Goal: Transaction & Acquisition: Purchase product/service

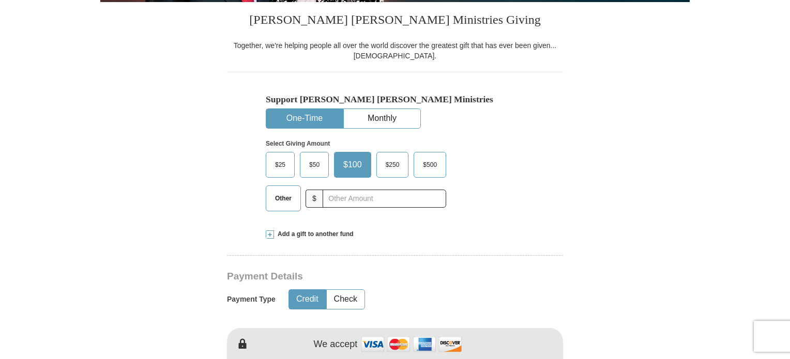
scroll to position [259, 0]
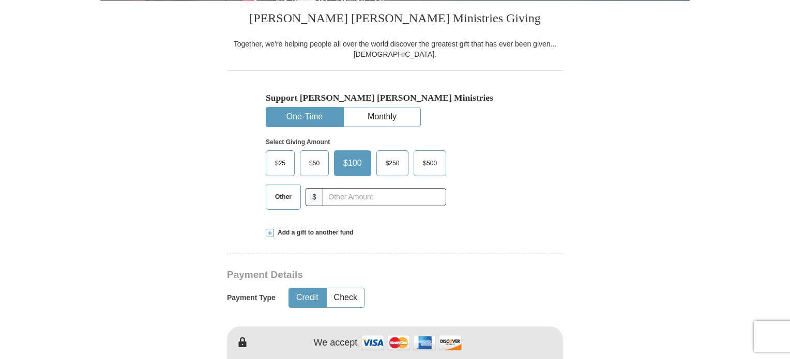
click at [283, 190] on span "Other" at bounding box center [283, 197] width 27 height 16
click at [0, 0] on input "Other" at bounding box center [0, 0] width 0 height 0
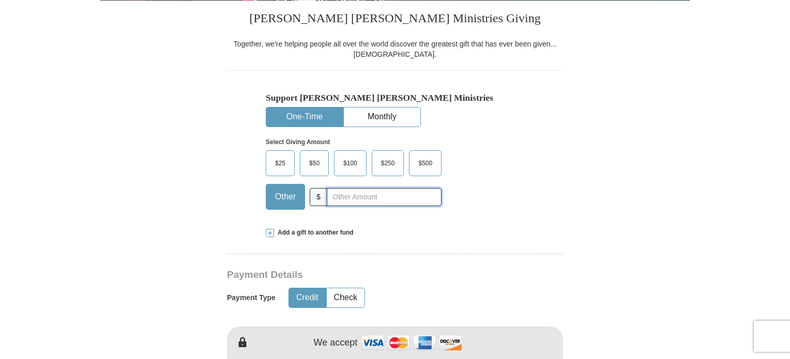
click at [357, 192] on input "text" at bounding box center [384, 197] width 115 height 18
type input "20.00"
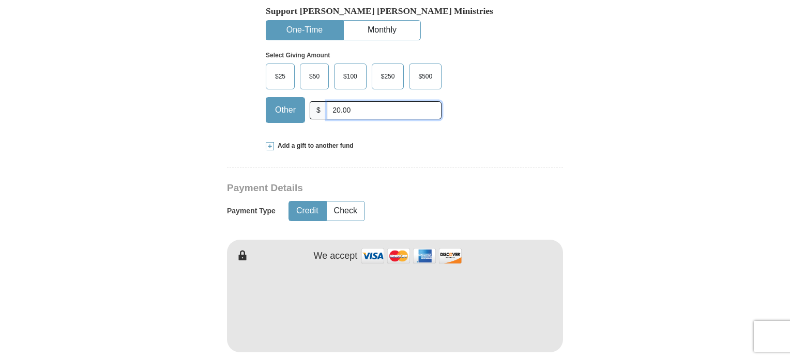
scroll to position [362, 0]
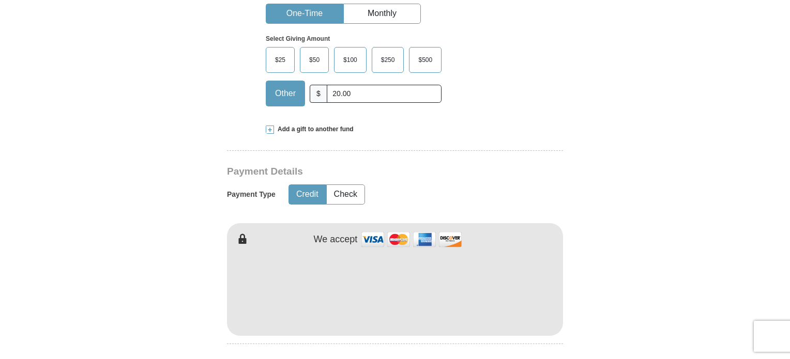
click at [308, 195] on button "Credit" at bounding box center [307, 194] width 37 height 19
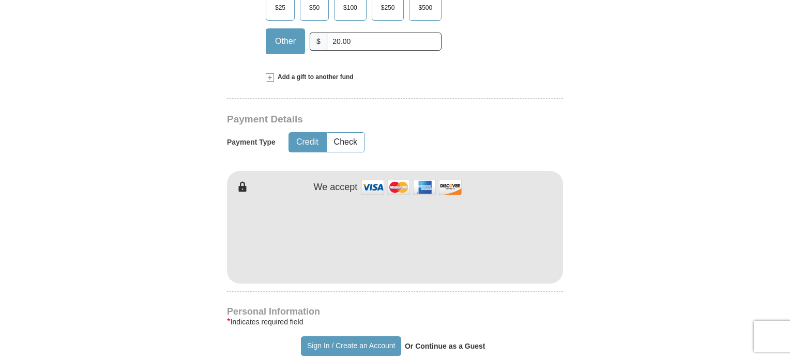
scroll to position [465, 0]
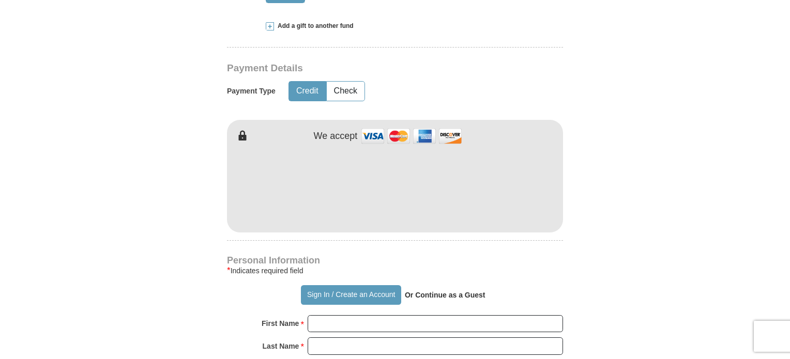
click at [608, 227] on form "Already have an account? Sign in for faster giving. Don't have an account? Crea…" at bounding box center [394, 210] width 589 height 1268
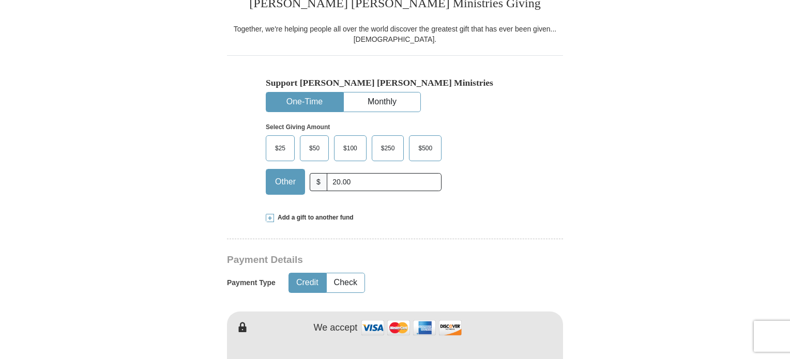
scroll to position [259, 0]
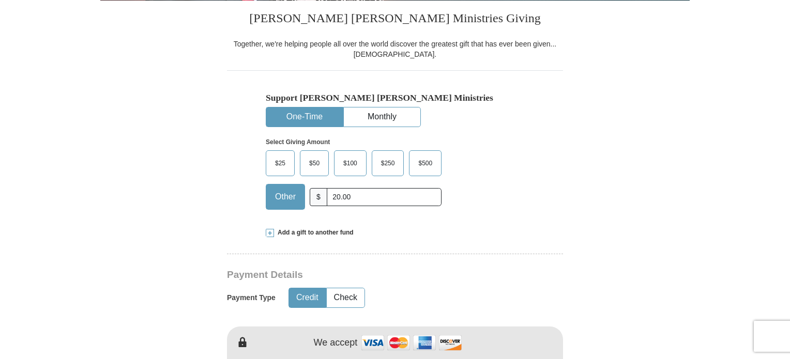
click at [530, 139] on div "Support [PERSON_NAME] [PERSON_NAME] Ministries One-Time Monthly Select Giving A…" at bounding box center [395, 143] width 336 height 147
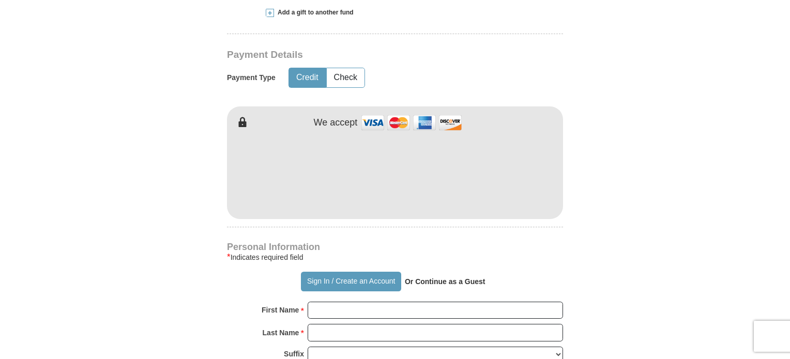
scroll to position [517, 0]
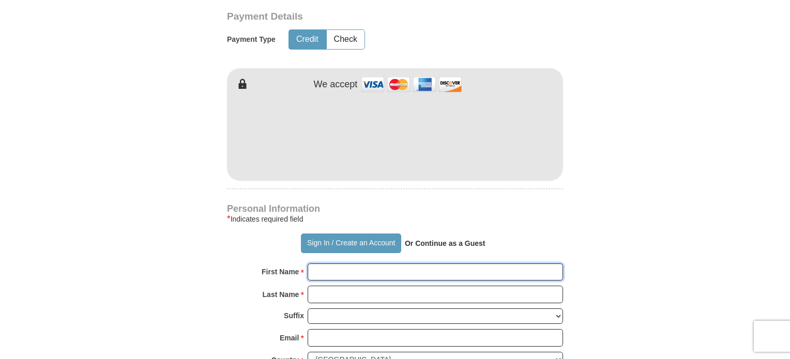
click at [345, 277] on input "First Name *" at bounding box center [435, 273] width 255 height 18
type input "[PERSON_NAME]"
click at [367, 296] on input "Last Name *" at bounding box center [435, 295] width 255 height 18
type input "[PERSON_NAME]"
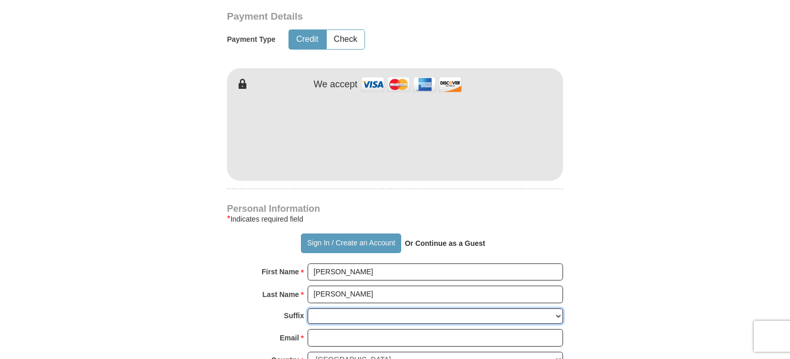
click at [331, 310] on select "[PERSON_NAME] I II III IV V VI" at bounding box center [435, 317] width 255 height 16
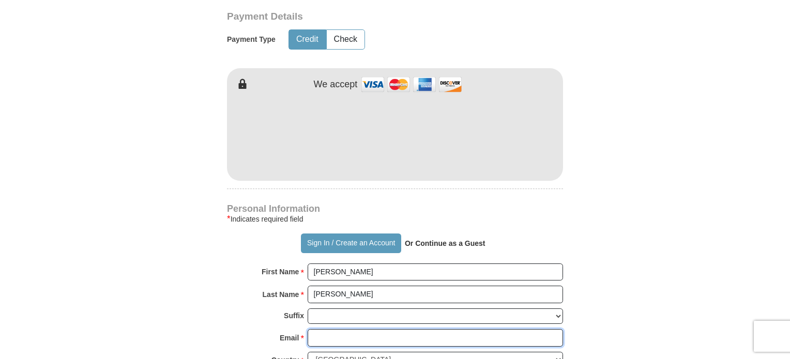
click at [331, 331] on input "Email *" at bounding box center [435, 338] width 255 height 18
type input "[EMAIL_ADDRESS][DOMAIN_NAME]"
type input "[STREET_ADDRESS][PERSON_NAME]"
type input "[GEOGRAPHIC_DATA]"
select select "[GEOGRAPHIC_DATA]"
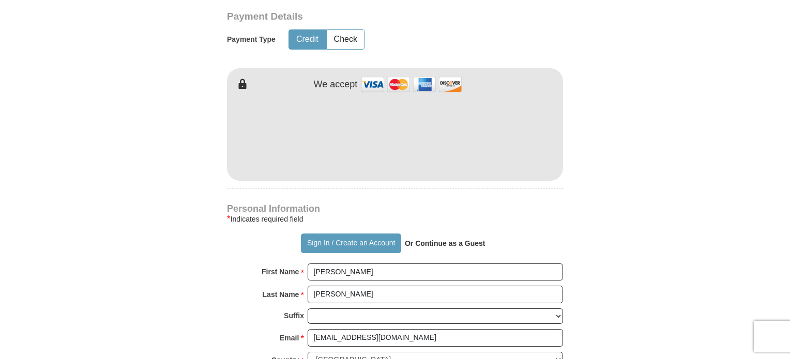
type input "76244"
type input "2145511077"
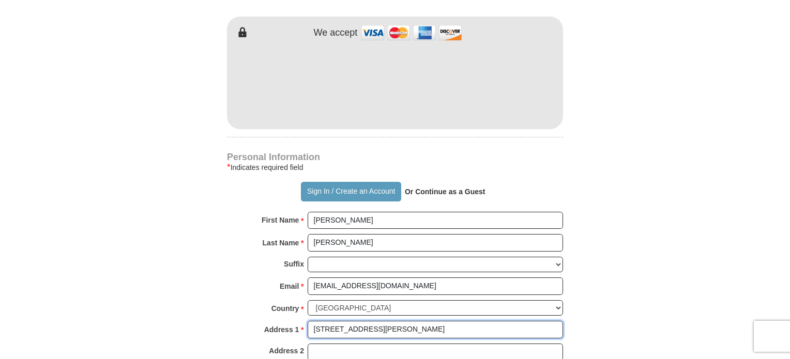
click at [393, 328] on input "[STREET_ADDRESS][PERSON_NAME]" at bounding box center [435, 330] width 255 height 18
type input "[STREET_ADDRESS]"
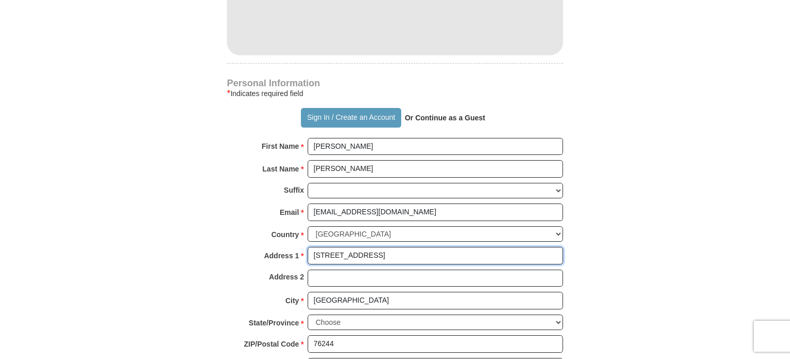
scroll to position [672, 0]
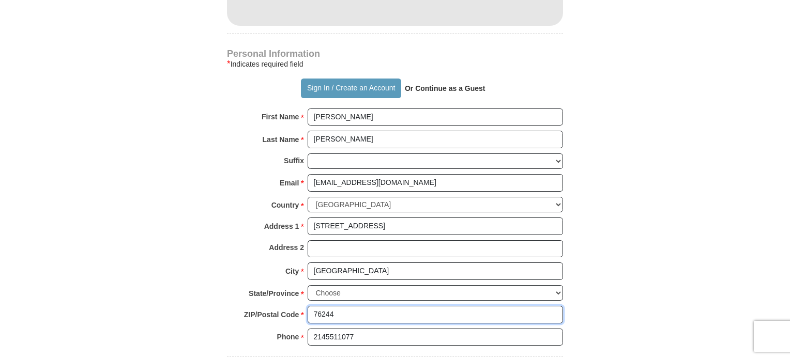
click at [344, 314] on input "76244" at bounding box center [435, 315] width 255 height 18
type input "76008"
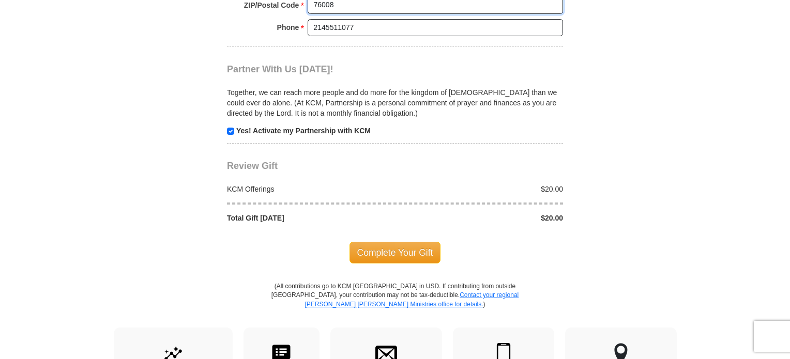
scroll to position [982, 0]
click at [395, 248] on span "Complete Your Gift" at bounding box center [396, 252] width 92 height 22
